Goal: Book appointment/travel/reservation

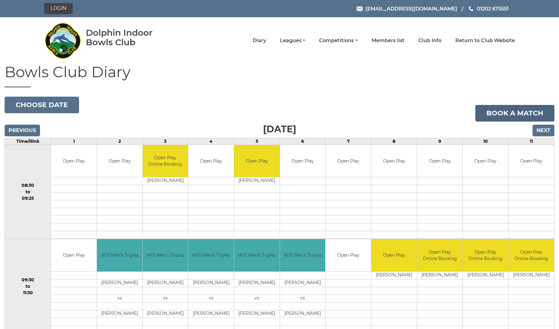
click at [506, 115] on link "Book a match" at bounding box center [514, 113] width 79 height 17
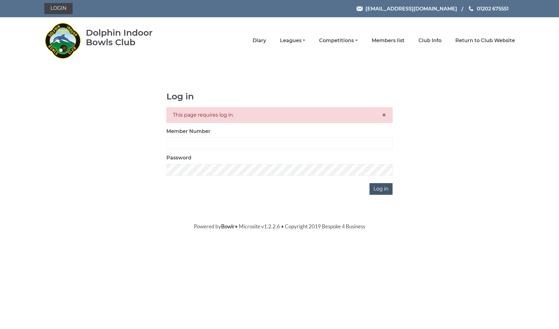
click at [382, 190] on input "Log in" at bounding box center [381, 189] width 23 height 12
type input "2820"
click at [386, 190] on input "Log in" at bounding box center [381, 189] width 23 height 12
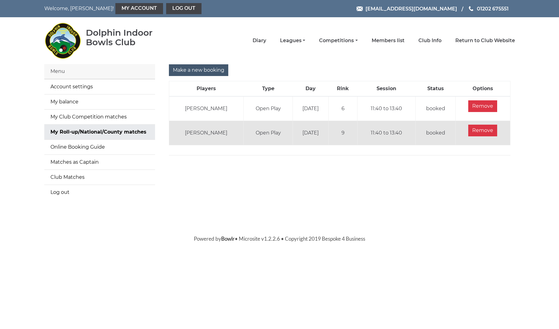
click at [186, 70] on input "Make a new booking" at bounding box center [198, 70] width 59 height 12
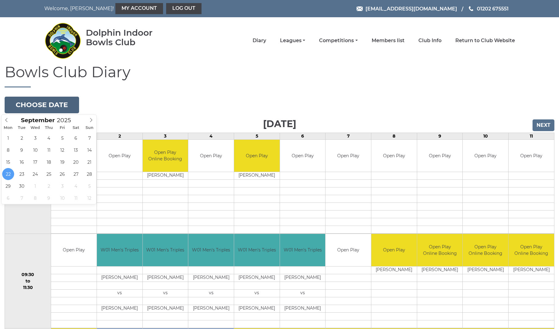
click at [57, 105] on button "Choose date" at bounding box center [42, 105] width 74 height 17
click at [92, 119] on icon at bounding box center [91, 120] width 4 height 4
type input "2025-10-06"
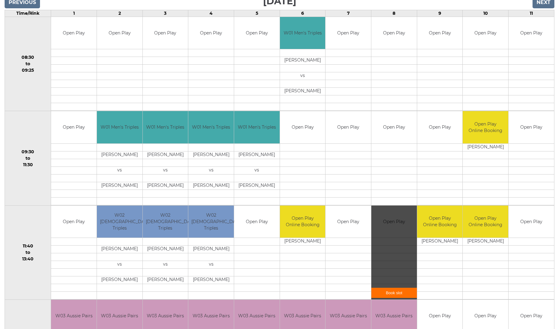
scroll to position [123, 0]
click at [405, 293] on link "Book slot" at bounding box center [394, 292] width 46 height 10
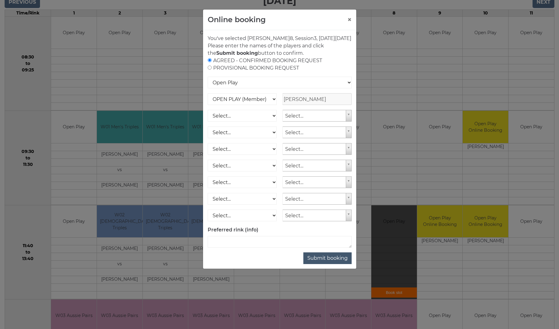
click at [342, 264] on button "Submit booking" at bounding box center [327, 258] width 48 height 12
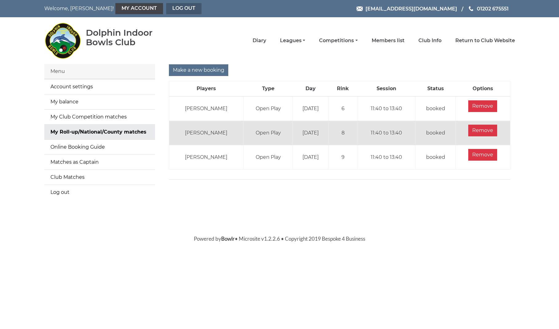
click at [166, 6] on link "Log out" at bounding box center [183, 8] width 35 height 11
